Goal: Task Accomplishment & Management: Use online tool/utility

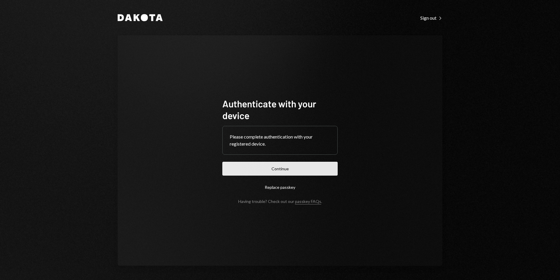
click at [285, 170] on button "Continue" at bounding box center [279, 169] width 115 height 14
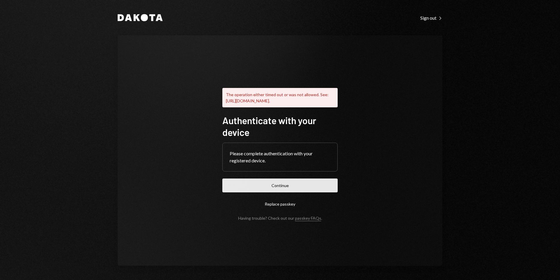
click at [275, 187] on button "Continue" at bounding box center [279, 186] width 115 height 14
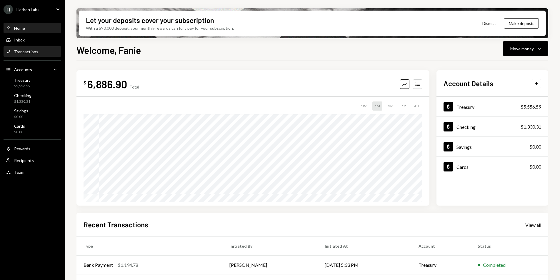
click at [24, 55] on div "Activities Transactions" at bounding box center [32, 52] width 53 height 10
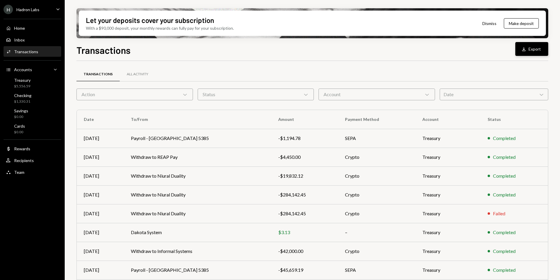
click at [536, 54] on button "Download Export" at bounding box center [532, 49] width 33 height 14
